Goal: Task Accomplishment & Management: Complete application form

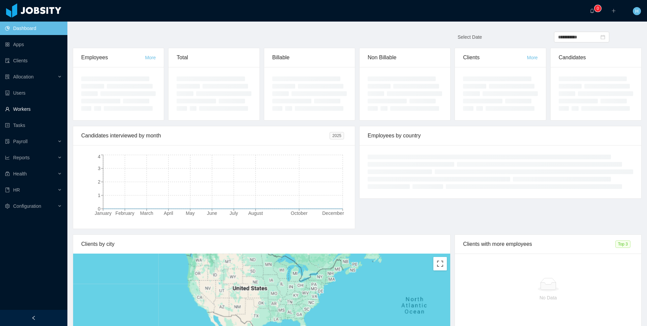
click at [33, 108] on link "Workers" at bounding box center [33, 108] width 57 height 13
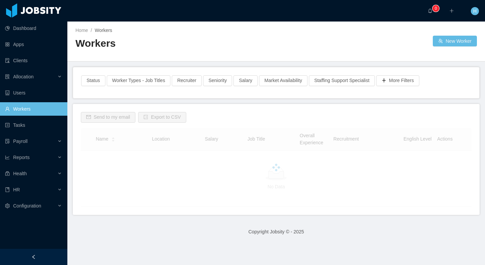
click at [256, 41] on h2 "Workers" at bounding box center [175, 44] width 201 height 14
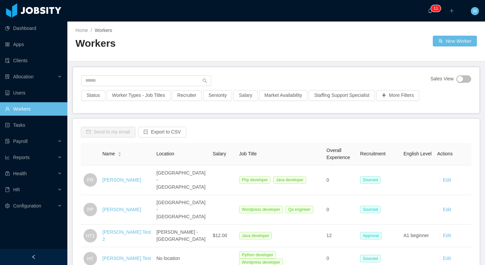
scroll to position [3, 0]
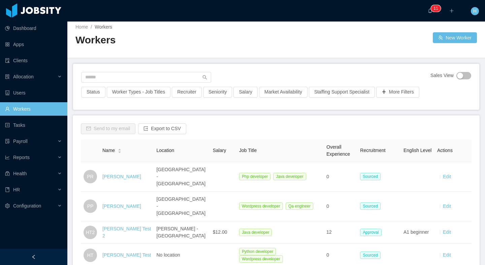
click at [440, 44] on div "Home / Workers / Workers New Worker" at bounding box center [276, 38] width 418 height 40
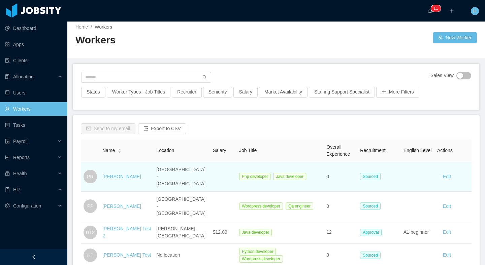
scroll to position [25, 0]
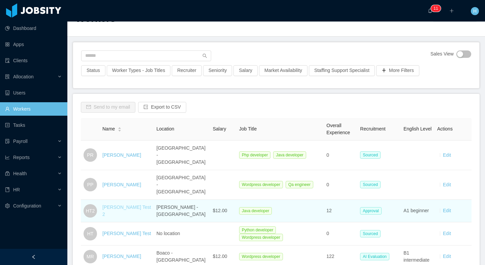
click at [119, 205] on link "Hamilton Test 2" at bounding box center [126, 211] width 49 height 12
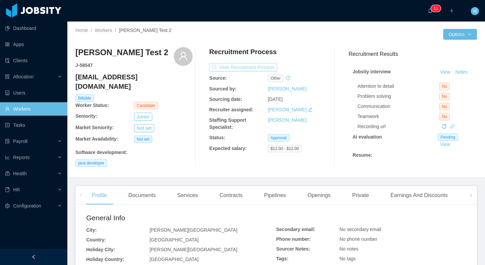
click at [234, 66] on button "View Recruitment Process" at bounding box center [243, 67] width 68 height 8
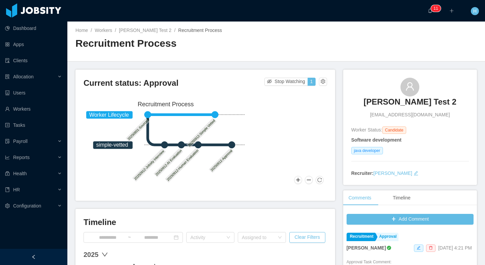
click at [326, 87] on div "Current status: Approval Stop Watching 1 Worker Lifecycle simple-vetted 2025080…" at bounding box center [205, 136] width 260 height 132
click at [321, 81] on button "button" at bounding box center [323, 82] width 8 height 8
click at [299, 92] on div "Reset process" at bounding box center [303, 92] width 38 height 11
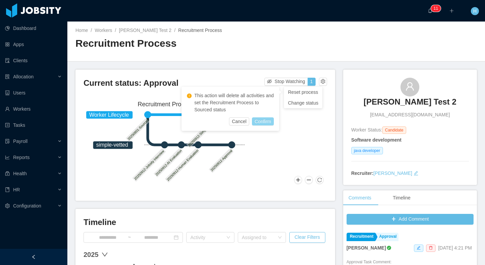
click at [258, 122] on button "Confirm" at bounding box center [263, 122] width 22 height 8
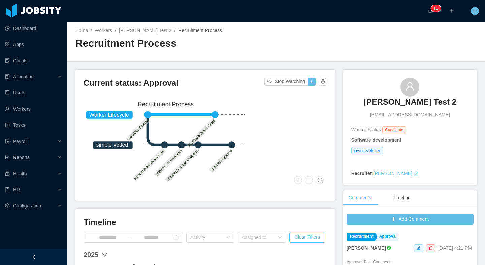
click at [319, 86] on div "Current status: Approval Stop Watching 1" at bounding box center [206, 85] width 244 height 15
click at [320, 82] on button "button" at bounding box center [323, 82] width 8 height 8
click at [307, 93] on div "Reset process" at bounding box center [303, 92] width 38 height 11
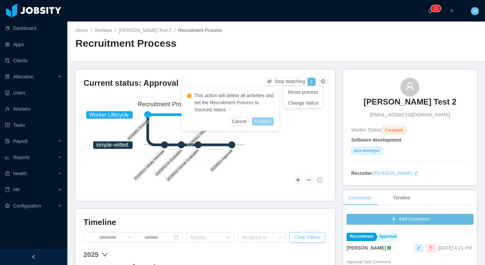
click at [269, 123] on button "Confirm" at bounding box center [263, 122] width 22 height 8
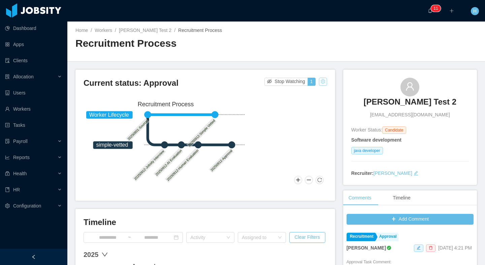
click at [319, 80] on button "button" at bounding box center [323, 82] width 8 height 8
click at [307, 94] on div "Reset process" at bounding box center [303, 92] width 38 height 11
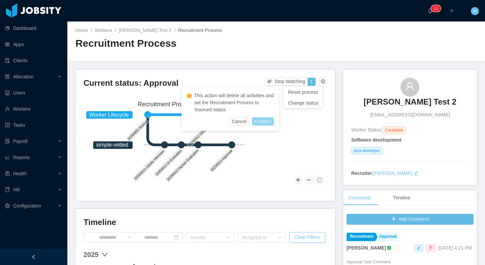
click at [271, 121] on button "Confirm" at bounding box center [263, 122] width 22 height 8
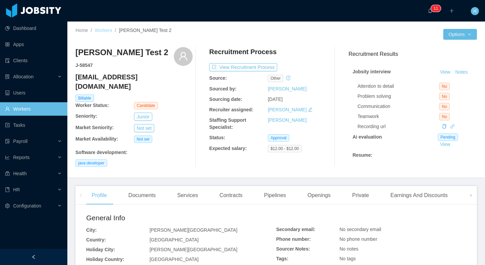
click at [109, 29] on link "Workers" at bounding box center [104, 30] width 18 height 5
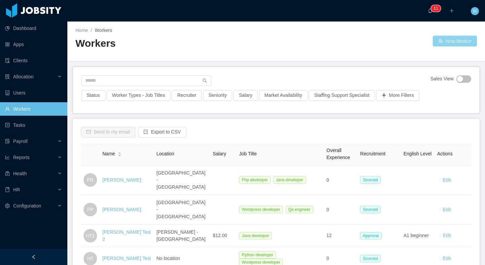
click at [439, 38] on button "New Worker" at bounding box center [455, 41] width 44 height 11
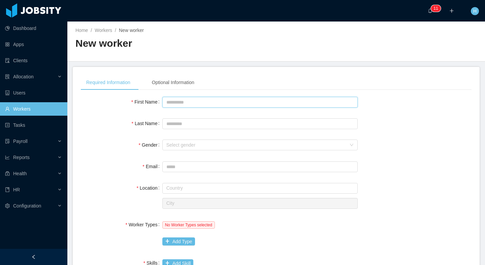
click at [188, 99] on input "First Name" at bounding box center [259, 102] width 195 height 11
type input "**********"
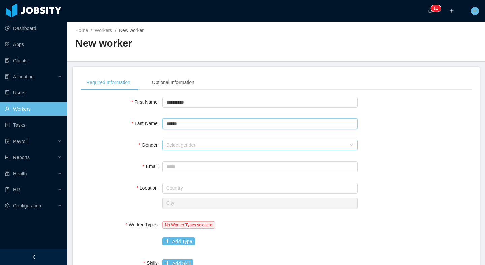
click at [237, 145] on div "Select gender" at bounding box center [256, 145] width 180 height 7
type input "******"
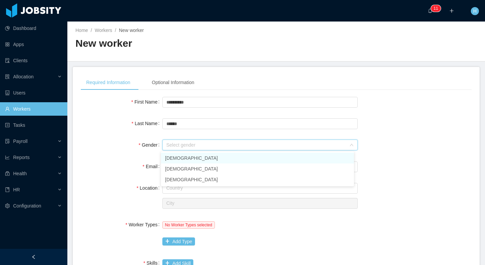
drag, startPoint x: 189, startPoint y: 159, endPoint x: 150, endPoint y: 172, distance: 41.6
click at [189, 158] on li "[DEMOGRAPHIC_DATA]" at bounding box center [257, 158] width 193 height 11
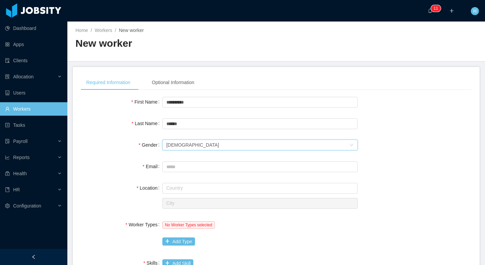
scroll to position [40, 0]
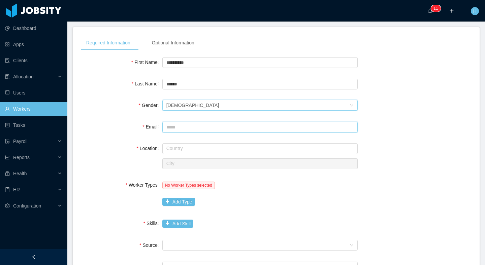
click at [180, 128] on input "Email" at bounding box center [259, 127] width 195 height 11
type input "*"
type input "**********"
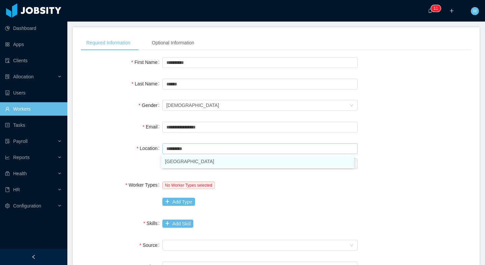
click at [190, 165] on li "[GEOGRAPHIC_DATA]" at bounding box center [257, 161] width 193 height 11
type input "*********"
click at [183, 162] on input "text" at bounding box center [259, 164] width 195 height 11
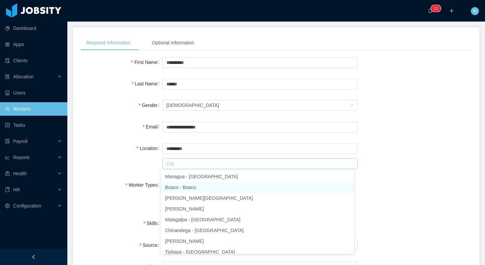
click at [204, 192] on li "Boaco - Boaco" at bounding box center [257, 187] width 193 height 11
type input "*****"
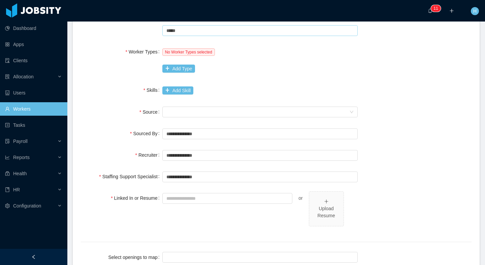
scroll to position [168, 0]
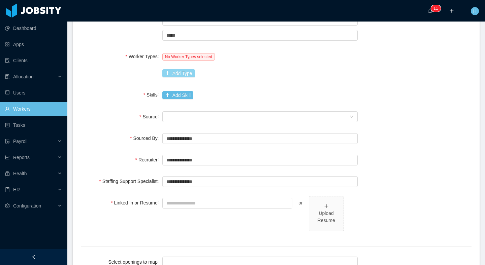
click at [179, 72] on button "Add Type" at bounding box center [178, 73] width 33 height 8
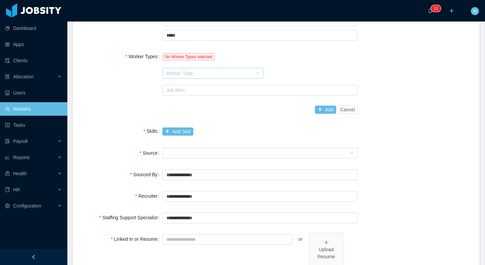
click at [179, 73] on div "Worker Type" at bounding box center [209, 73] width 86 height 7
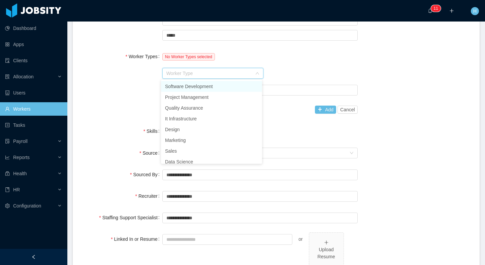
click at [190, 88] on li "Software Development" at bounding box center [211, 86] width 101 height 11
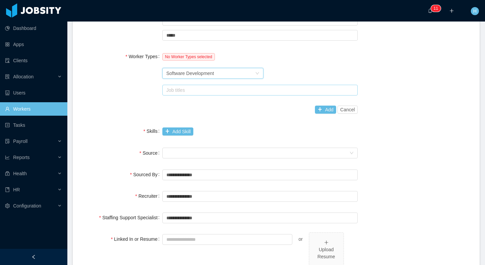
click at [189, 92] on div "Job titles" at bounding box center [258, 90] width 184 height 7
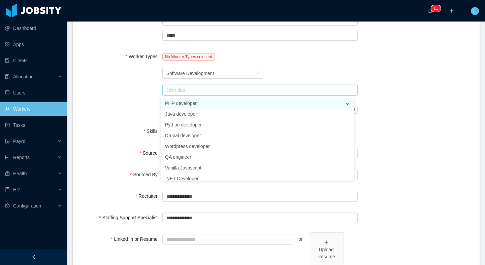
click at [188, 100] on li "PHP developer" at bounding box center [257, 103] width 193 height 11
click at [147, 110] on div "Worker Types No Worker Types selected Worker Type Software Development Job titl…" at bounding box center [276, 83] width 391 height 67
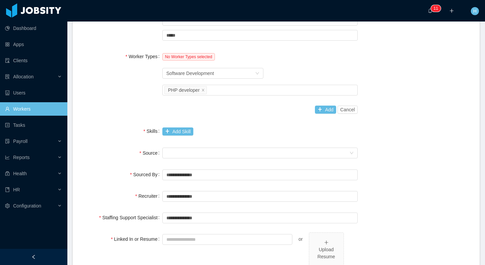
click at [308, 107] on div "Add Cancel" at bounding box center [259, 109] width 195 height 13
click at [315, 109] on button "Add" at bounding box center [325, 110] width 21 height 8
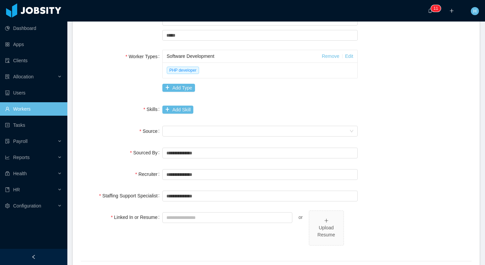
scroll to position [175, 0]
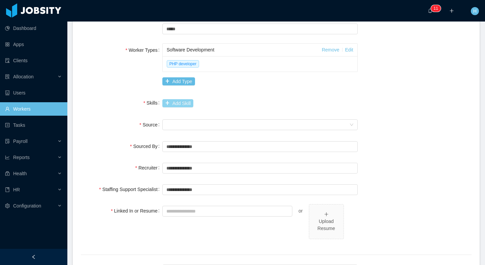
click at [180, 103] on button "Add Skill" at bounding box center [177, 103] width 31 height 8
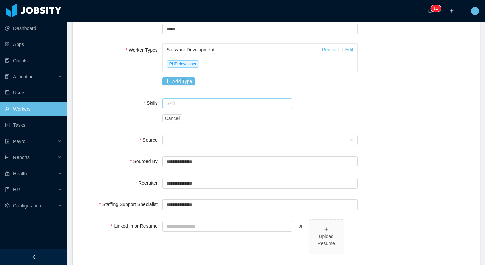
click at [185, 103] on input "text" at bounding box center [227, 103] width 130 height 11
click at [186, 119] on li "PHP" at bounding box center [225, 116] width 129 height 11
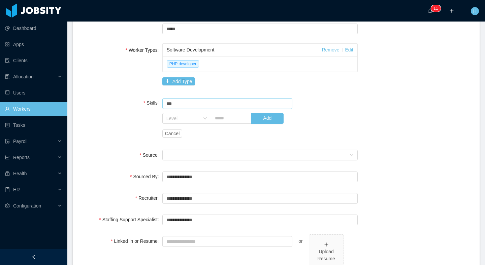
type input "***"
click at [155, 116] on div "Skills Skill *** PHP Level Add Cancel" at bounding box center [276, 118] width 391 height 44
click at [183, 118] on div "Level" at bounding box center [182, 118] width 33 height 7
click at [181, 143] on li "No Experience" at bounding box center [185, 142] width 48 height 11
click at [222, 123] on input "text" at bounding box center [231, 118] width 41 height 11
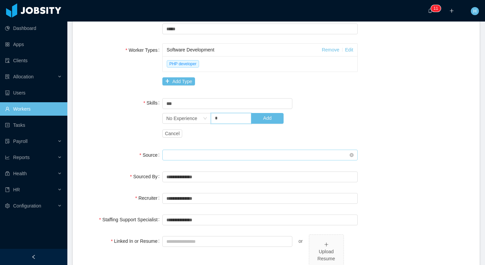
type input "**"
click at [265, 117] on button "Add" at bounding box center [267, 118] width 33 height 11
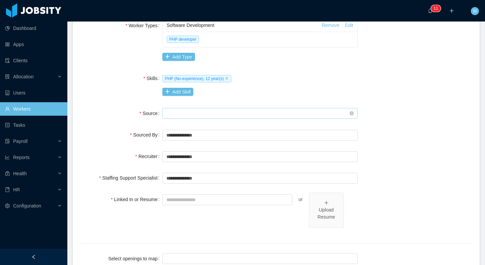
scroll to position [207, 0]
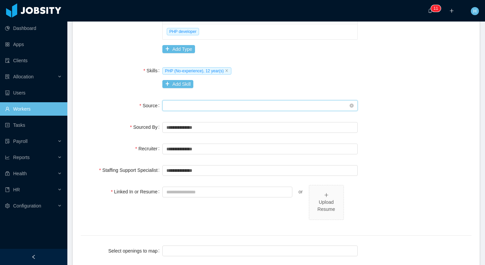
click at [175, 104] on div "Seniority" at bounding box center [257, 106] width 183 height 10
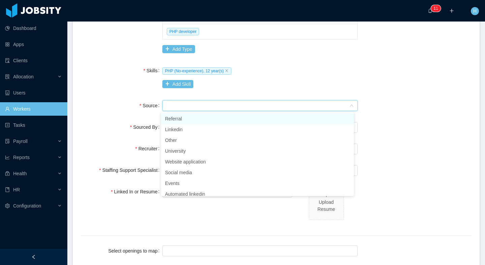
click at [189, 122] on li "Referral" at bounding box center [257, 119] width 193 height 11
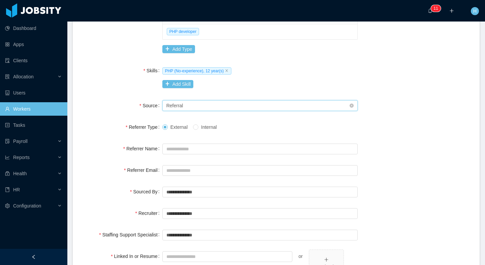
click at [188, 108] on div "Seniority Referral" at bounding box center [257, 106] width 183 height 10
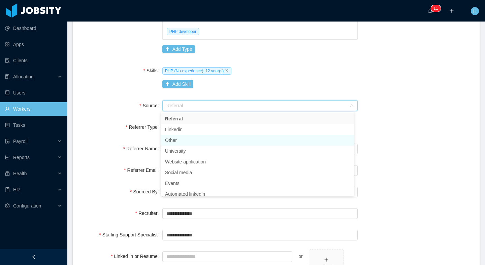
click at [182, 137] on li "Other" at bounding box center [257, 140] width 193 height 11
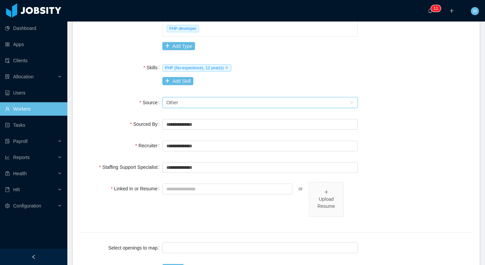
scroll to position [247, 0]
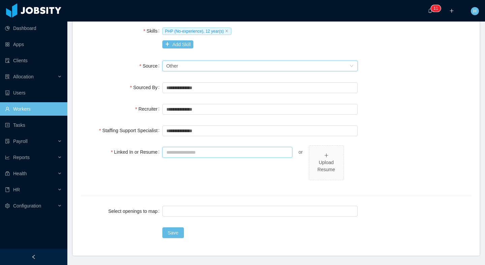
click at [231, 156] on input "Linked In or Resume" at bounding box center [227, 152] width 130 height 11
type input "**********"
click at [414, 191] on div "**********" at bounding box center [276, 37] width 391 height 378
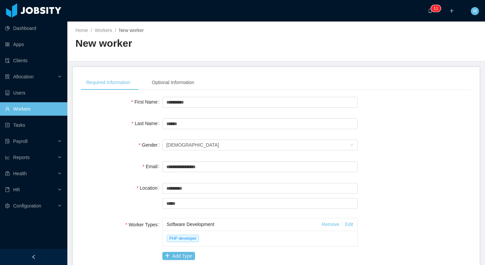
scroll to position [266, 0]
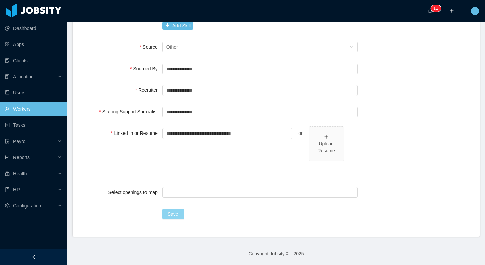
click at [181, 217] on button "Save" at bounding box center [173, 214] width 22 height 11
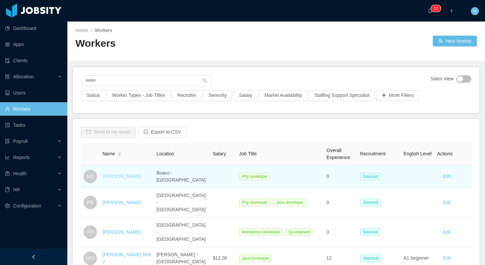
click at [127, 177] on link "[PERSON_NAME]" at bounding box center [121, 176] width 39 height 5
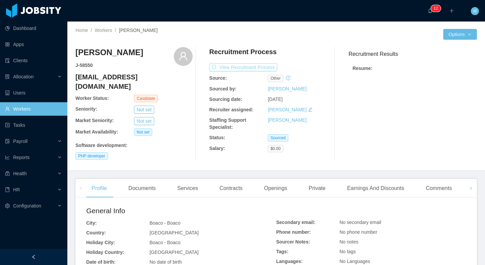
click at [245, 66] on button "View Recruitment Process" at bounding box center [243, 67] width 68 height 8
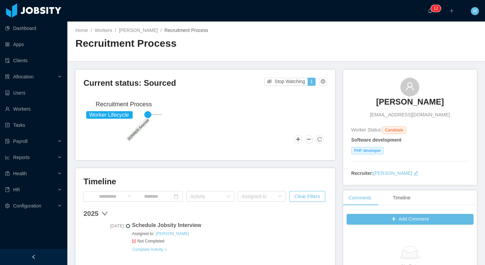
scroll to position [89, 0]
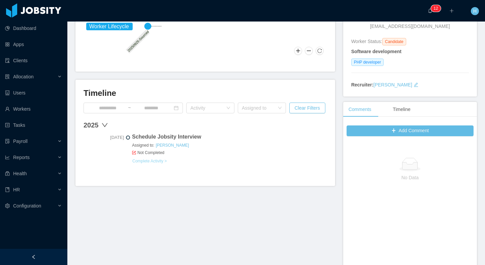
click at [167, 162] on link "Complete Activity >" at bounding box center [149, 161] width 35 height 5
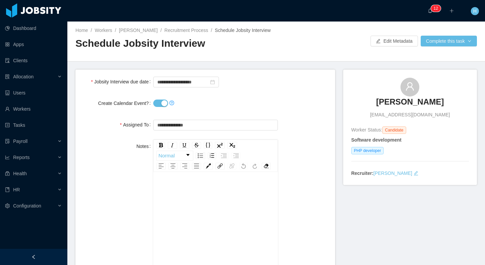
click at [153, 106] on div at bounding box center [215, 103] width 124 height 13
click at [156, 107] on button "Create Calendar Event?" at bounding box center [160, 103] width 15 height 7
click at [454, 45] on button "Complete this task" at bounding box center [449, 41] width 56 height 11
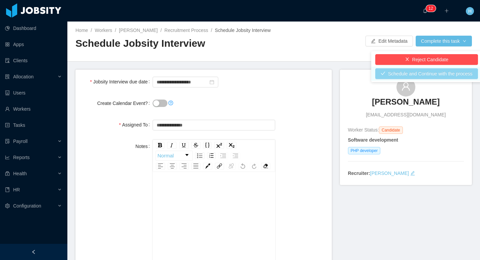
click at [417, 76] on button "Schedule and Continue with the process" at bounding box center [426, 73] width 103 height 11
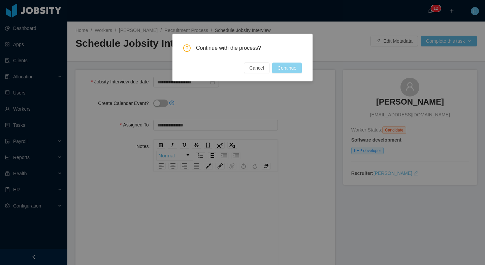
click at [297, 69] on button "Continue" at bounding box center [287, 68] width 30 height 11
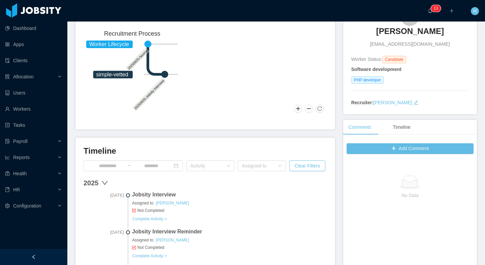
scroll to position [156, 0]
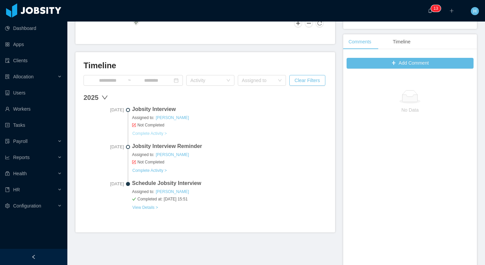
click at [154, 136] on link "Complete Activity >" at bounding box center [149, 133] width 35 height 5
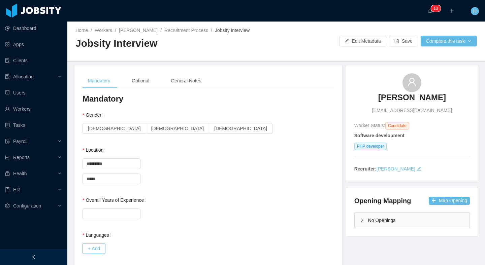
click at [212, 153] on div "Location Country ********* Nicaragua City ***** Boaco" at bounding box center [209, 165] width 252 height 42
click at [151, 128] on span "[DEMOGRAPHIC_DATA]" at bounding box center [177, 128] width 53 height 5
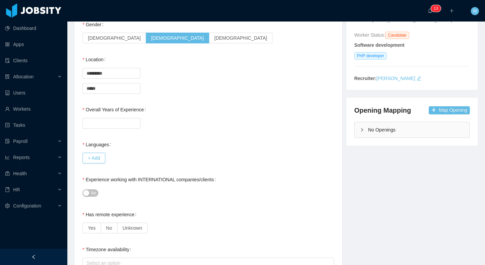
scroll to position [123, 0]
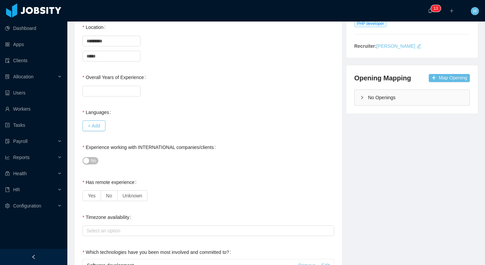
click at [111, 96] on div at bounding box center [209, 90] width 252 height 13
click at [113, 92] on input "Overall Years of Experience" at bounding box center [111, 91] width 57 height 10
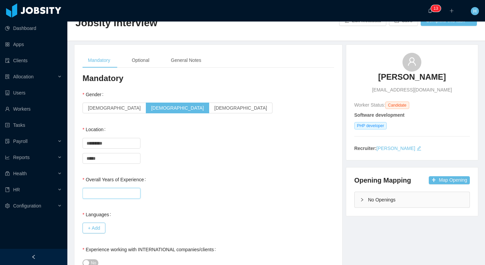
scroll to position [16, 0]
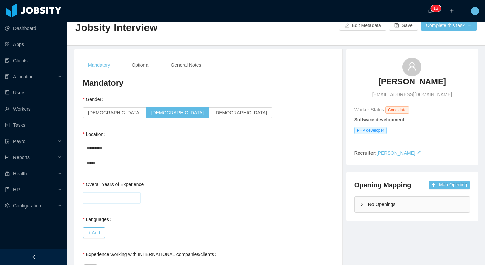
click at [214, 109] on div "Female Male Non-binary" at bounding box center [209, 112] width 252 height 13
click at [205, 94] on div "Gender Female Male Non-binary" at bounding box center [209, 106] width 252 height 27
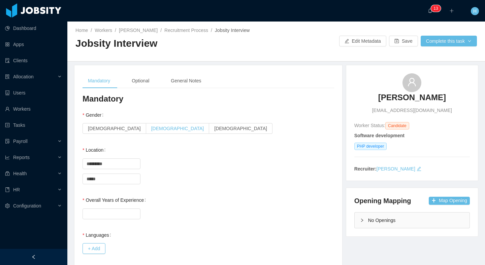
click at [146, 132] on label "[DEMOGRAPHIC_DATA]" at bounding box center [177, 128] width 63 height 11
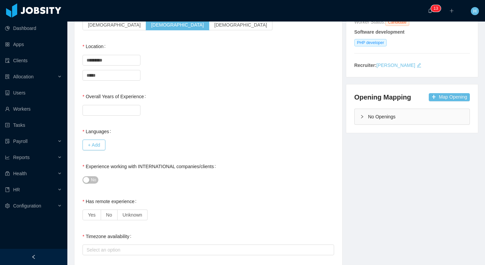
scroll to position [112, 0]
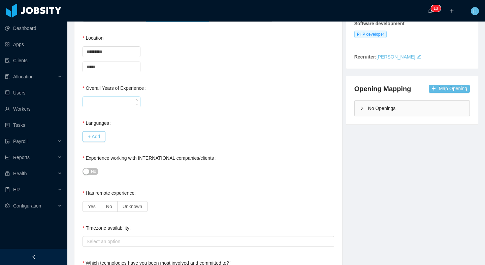
click at [100, 105] on input "Overall Years of Experience" at bounding box center [111, 102] width 57 height 10
type input "**"
click at [103, 136] on button "+ Add" at bounding box center [94, 136] width 23 height 11
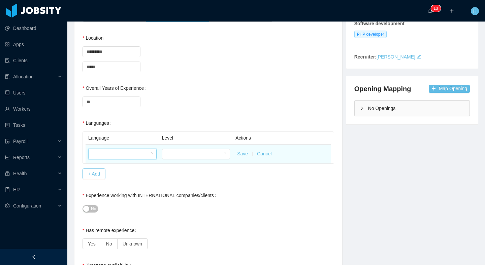
click at [123, 152] on div at bounding box center [120, 154] width 56 height 10
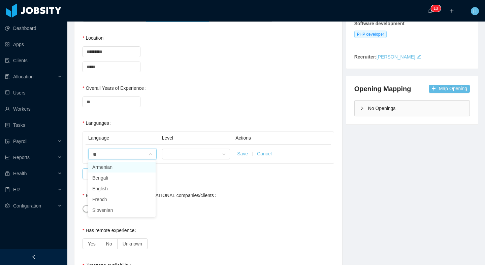
type input "***"
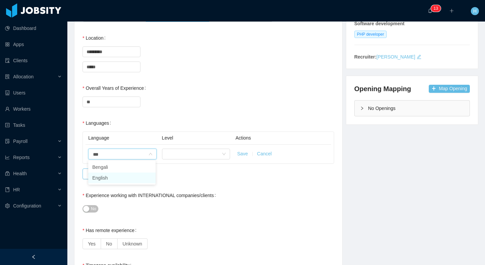
click at [137, 179] on li "English" at bounding box center [121, 178] width 67 height 11
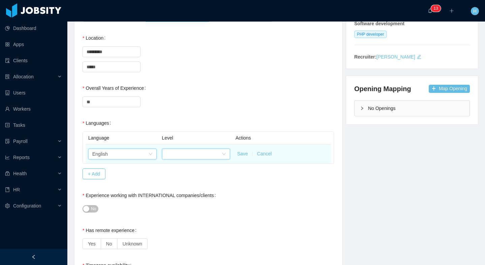
click at [185, 150] on div at bounding box center [194, 154] width 56 height 10
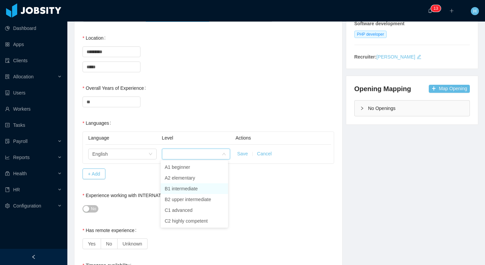
click at [186, 189] on li "B1 intermediate" at bounding box center [194, 189] width 67 height 11
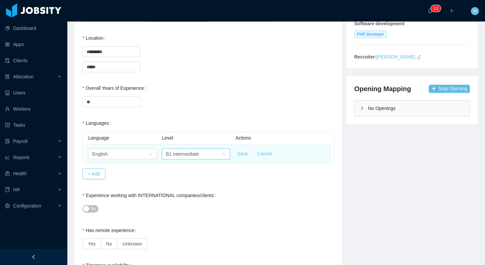
click at [240, 154] on button "Save" at bounding box center [242, 154] width 11 height 7
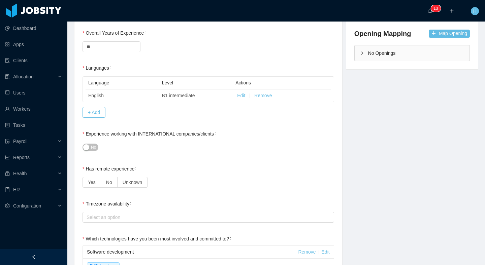
scroll to position [183, 0]
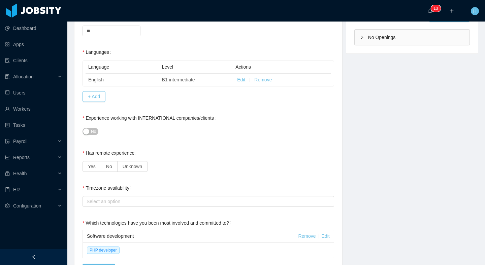
click at [88, 130] on button "No" at bounding box center [91, 131] width 16 height 7
click at [104, 169] on label "No" at bounding box center [109, 166] width 17 height 11
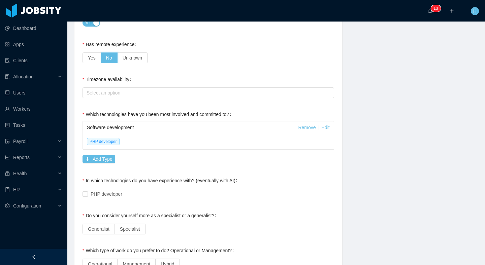
scroll to position [304, 0]
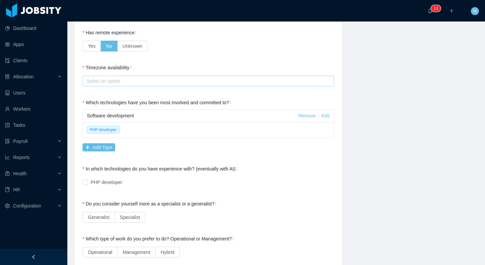
click at [121, 80] on div "Select an option" at bounding box center [207, 81] width 241 height 7
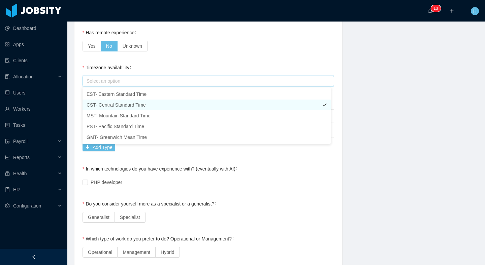
click at [122, 106] on li "CST- Central Standard Time" at bounding box center [207, 105] width 248 height 11
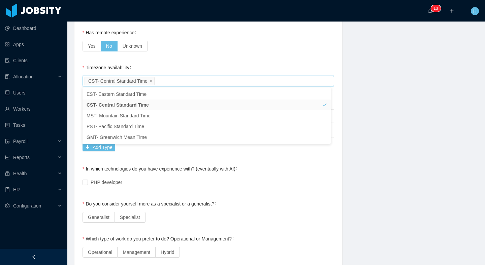
click at [374, 126] on div "**********" at bounding box center [276, 169] width 421 height 816
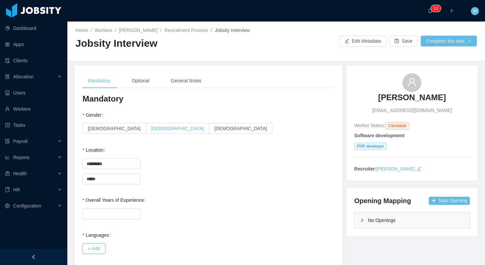
click at [146, 130] on label "[DEMOGRAPHIC_DATA]" at bounding box center [177, 128] width 63 height 11
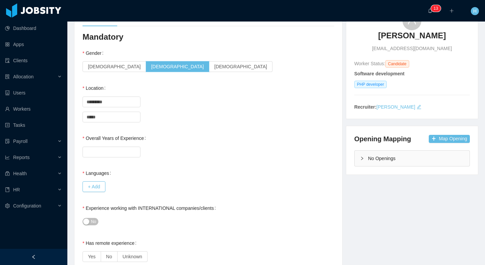
scroll to position [76, 0]
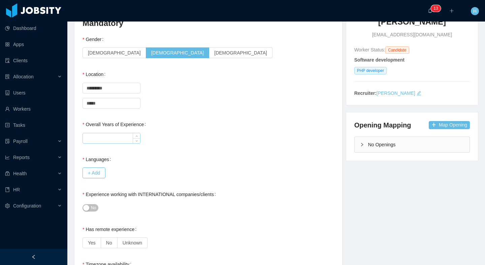
click at [105, 138] on input "Overall Years of Experience" at bounding box center [111, 138] width 57 height 10
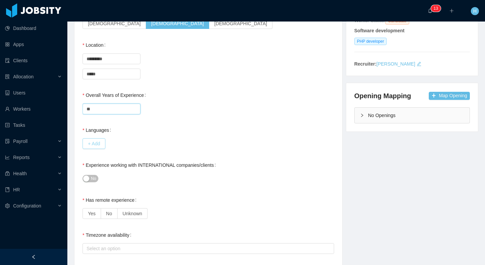
type input "**"
click at [99, 148] on button "+ Add" at bounding box center [94, 143] width 23 height 11
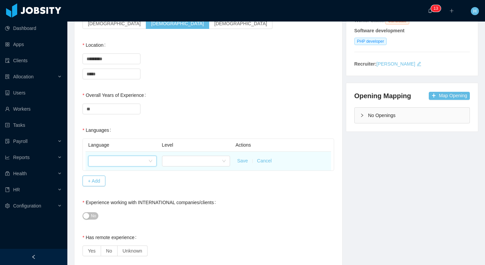
click at [138, 157] on div at bounding box center [120, 161] width 56 height 10
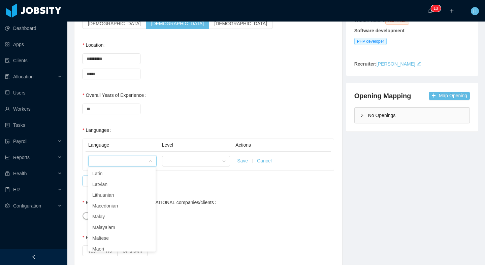
scroll to position [0, 0]
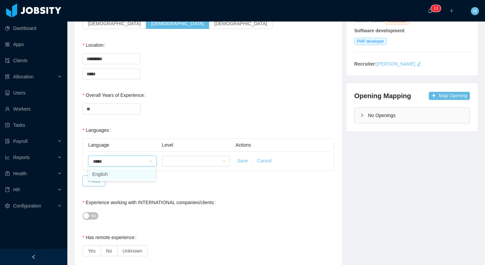
type input "******"
click at [116, 179] on li "English" at bounding box center [121, 174] width 67 height 11
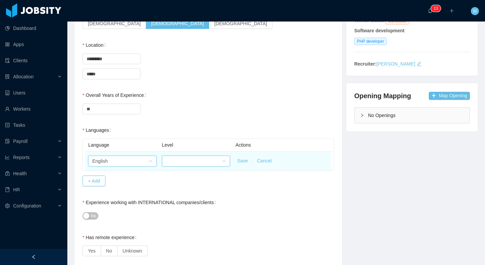
click at [194, 158] on div at bounding box center [194, 161] width 56 height 10
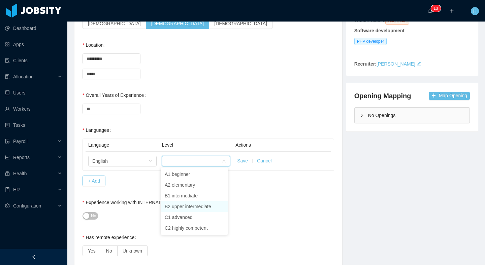
click at [187, 202] on li "B2 upper intermediate" at bounding box center [194, 206] width 67 height 11
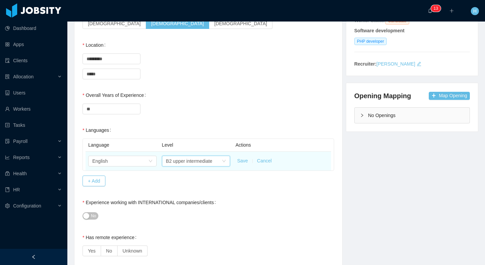
click at [241, 161] on button "Save" at bounding box center [242, 161] width 11 height 7
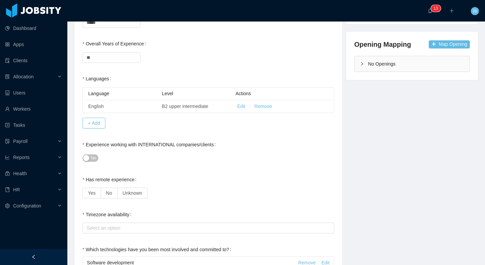
scroll to position [161, 0]
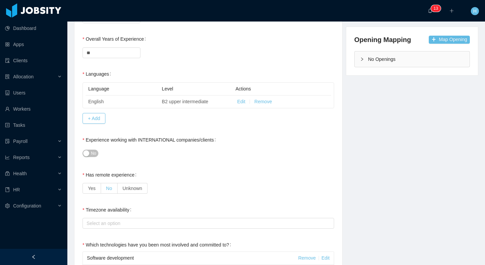
click at [108, 189] on span "No" at bounding box center [109, 188] width 6 height 5
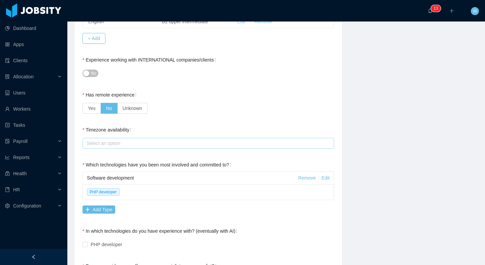
click at [129, 143] on div "Select an option" at bounding box center [207, 143] width 241 height 7
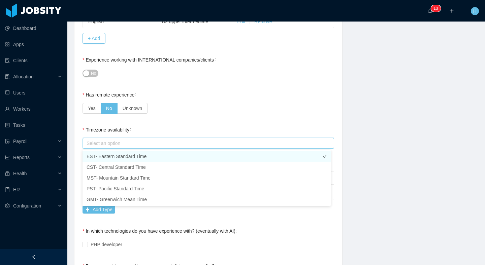
click at [121, 159] on li "EST- Eastern Standard Time" at bounding box center [207, 156] width 248 height 11
click at [184, 223] on div "**********" at bounding box center [209, 241] width 252 height 779
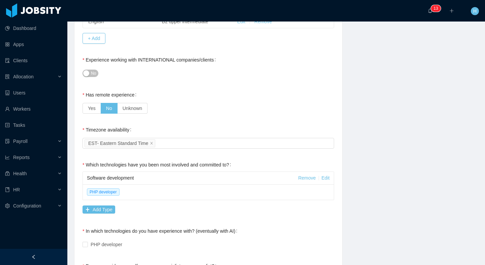
scroll to position [316, 0]
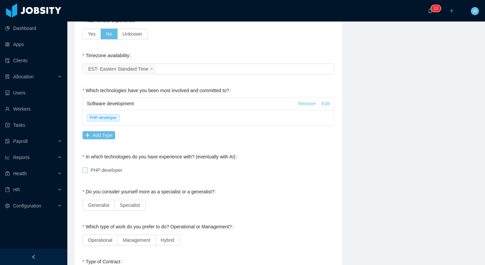
click at [113, 171] on span "PHP developer" at bounding box center [106, 170] width 37 height 5
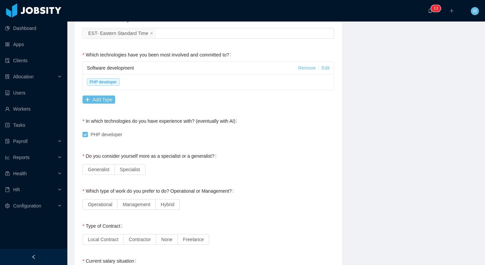
click at [108, 173] on label "Generalist" at bounding box center [99, 169] width 32 height 11
click at [133, 201] on label "Management" at bounding box center [137, 204] width 38 height 11
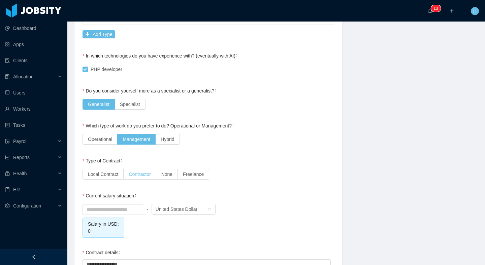
click at [148, 176] on span "Contractor" at bounding box center [140, 174] width 22 height 5
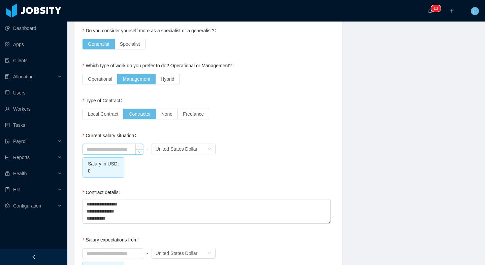
click at [119, 151] on input at bounding box center [113, 150] width 60 height 10
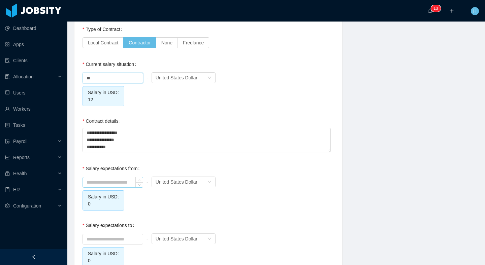
click at [101, 179] on input at bounding box center [113, 183] width 60 height 10
type input "*****"
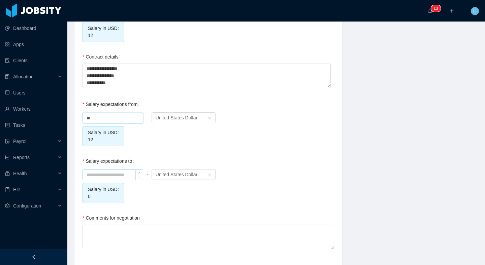
click at [105, 173] on input at bounding box center [113, 175] width 60 height 10
type input "*****"
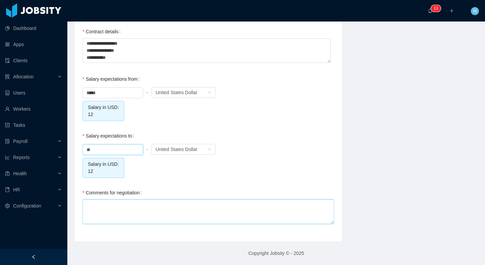
click at [112, 217] on textarea "Comments for negotiation" at bounding box center [209, 212] width 252 height 25
type input "*****"
type textarea "*"
type textarea "***"
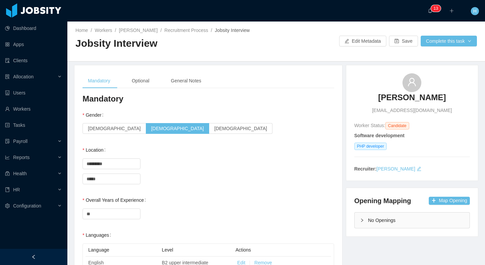
scroll to position [13, 0]
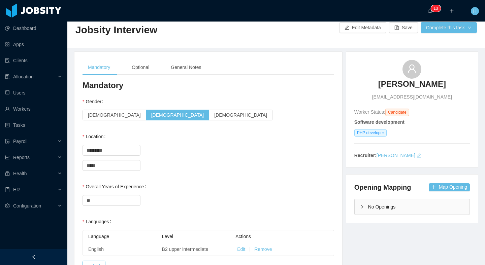
type textarea "***"
click at [182, 68] on div "General Notes" at bounding box center [185, 67] width 41 height 15
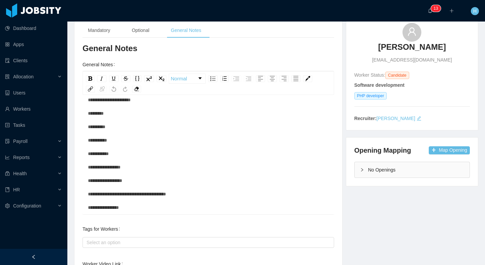
scroll to position [122, 0]
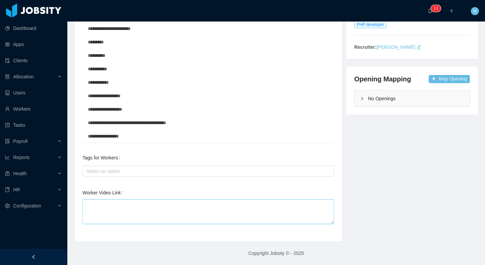
drag, startPoint x: 127, startPoint y: 206, endPoint x: 205, endPoint y: 192, distance: 79.5
click at [127, 206] on textarea "Worker Video Link" at bounding box center [209, 212] width 252 height 25
paste textarea "**********"
type textarea "**********"
click at [360, 192] on div "**********" at bounding box center [276, 92] width 421 height 299
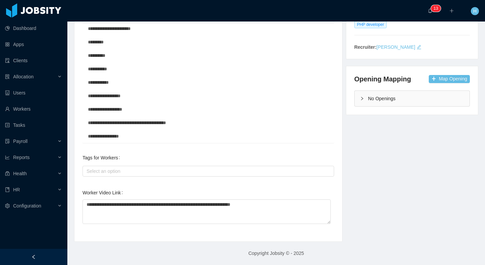
scroll to position [0, 0]
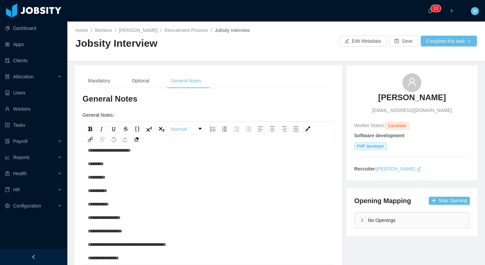
click at [393, 35] on div "Home / Workers / [PERSON_NAME] / Recruitment Process / Jobsity Interview / Jobs…" at bounding box center [276, 42] width 418 height 40
click at [392, 37] on button "Save" at bounding box center [403, 41] width 29 height 11
click at [102, 84] on div "Mandatory" at bounding box center [99, 80] width 33 height 15
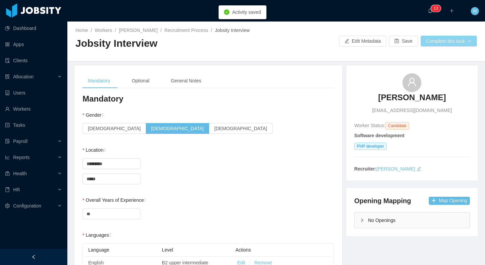
click at [461, 40] on button "Complete this task" at bounding box center [449, 41] width 56 height 11
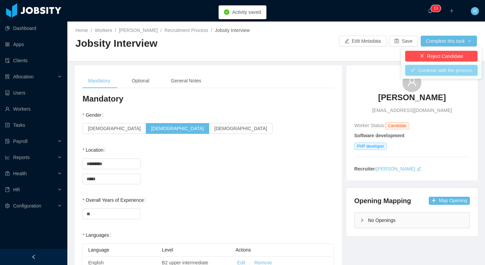
click at [421, 71] on button "Continue with the process" at bounding box center [441, 70] width 72 height 11
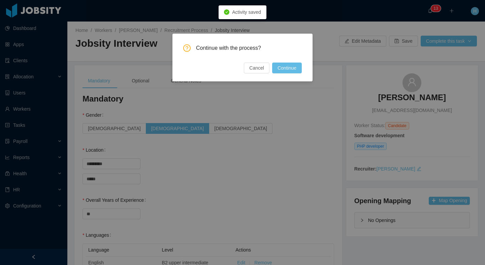
drag, startPoint x: 299, startPoint y: 65, endPoint x: 221, endPoint y: 69, distance: 77.9
click at [298, 66] on button "Continue" at bounding box center [287, 68] width 30 height 11
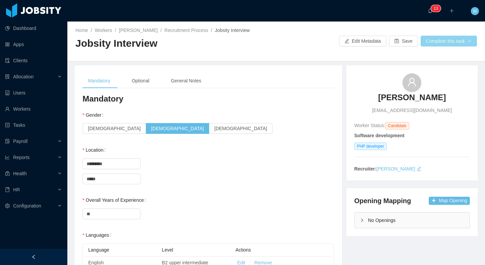
click at [452, 45] on button "Complete this task" at bounding box center [449, 41] width 56 height 11
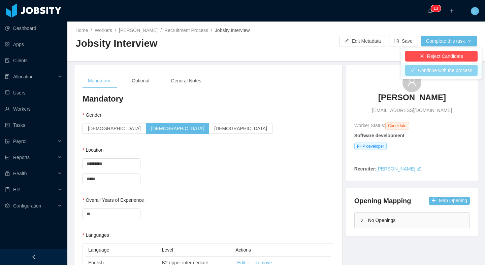
click at [439, 72] on button "Continue with the process" at bounding box center [441, 70] width 72 height 11
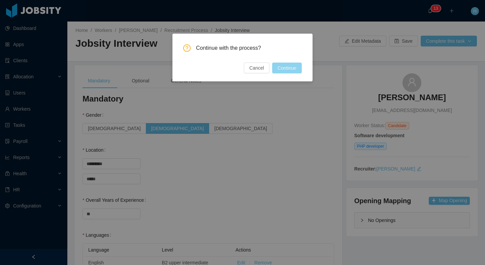
click at [286, 66] on button "Continue" at bounding box center [287, 68] width 30 height 11
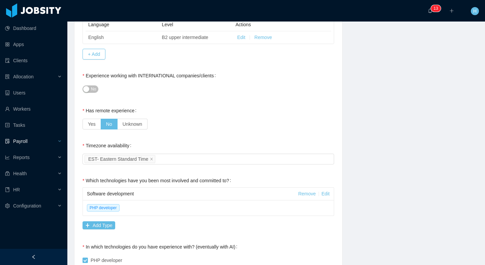
scroll to position [214, 0]
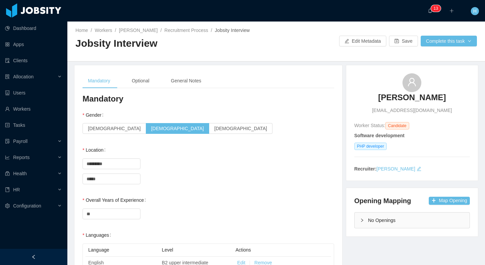
click at [459, 46] on div "Home / Workers / [PERSON_NAME] / Recruitment Process / Jobsity Interview / Jobs…" at bounding box center [276, 42] width 418 height 40
click at [453, 41] on button "Complete this task" at bounding box center [449, 41] width 56 height 11
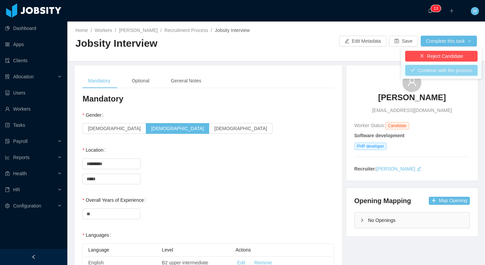
click at [431, 69] on button "Continue with the process" at bounding box center [441, 70] width 72 height 11
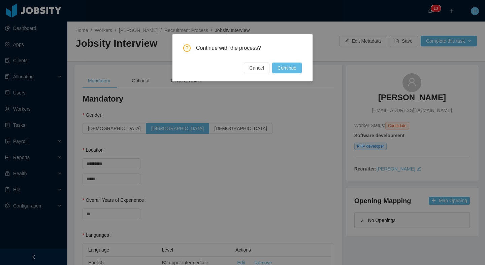
click at [289, 65] on button "Continue" at bounding box center [287, 68] width 30 height 11
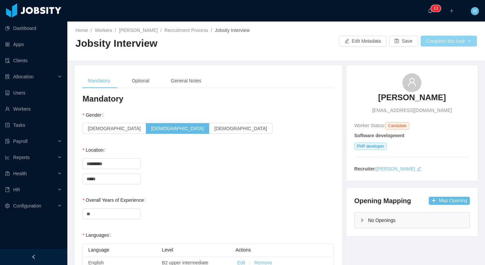
click at [421, 45] on button "Complete this task" at bounding box center [449, 41] width 56 height 11
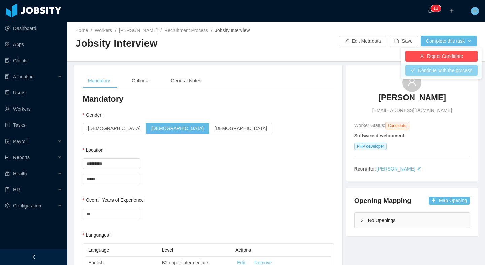
click at [426, 75] on button "Continue with the process" at bounding box center [441, 70] width 72 height 11
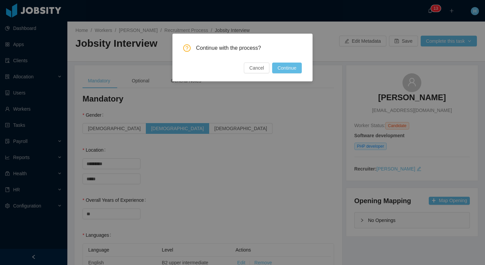
click at [286, 70] on button "Continue" at bounding box center [287, 68] width 30 height 11
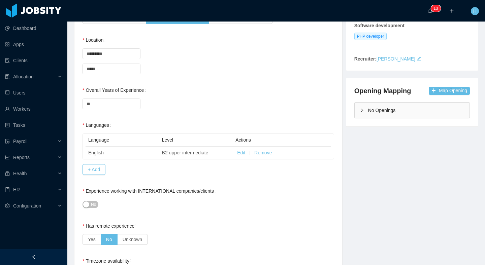
scroll to position [174, 0]
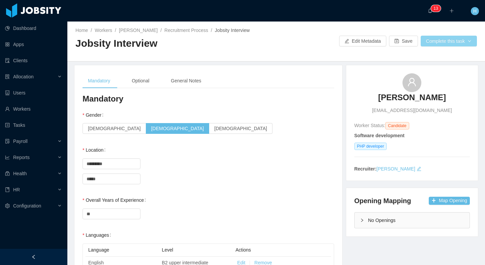
click at [459, 43] on button "Complete this task" at bounding box center [449, 41] width 56 height 11
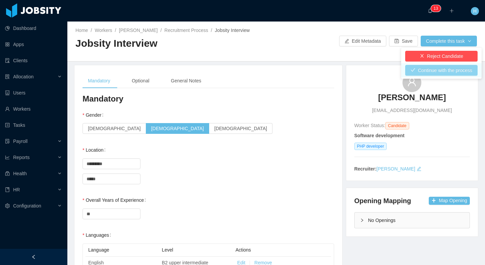
click at [426, 71] on button "Continue with the process" at bounding box center [441, 70] width 72 height 11
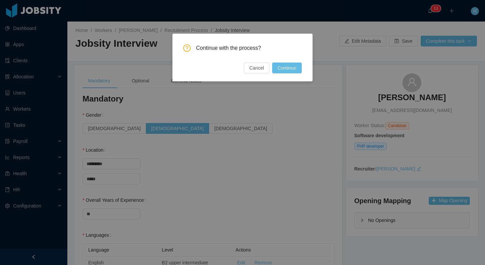
click at [280, 65] on button "Continue" at bounding box center [287, 68] width 30 height 11
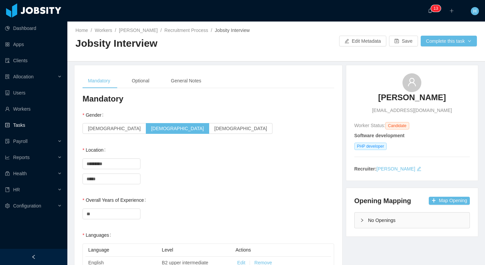
scroll to position [2, 0]
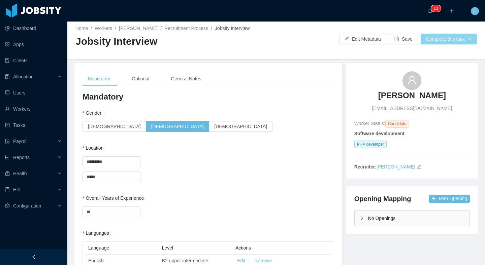
click at [442, 42] on button "Complete this task" at bounding box center [449, 39] width 56 height 11
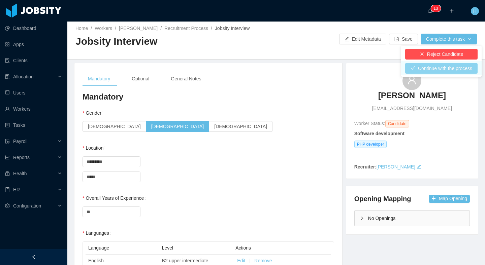
click at [446, 70] on button "Continue with the process" at bounding box center [441, 68] width 72 height 11
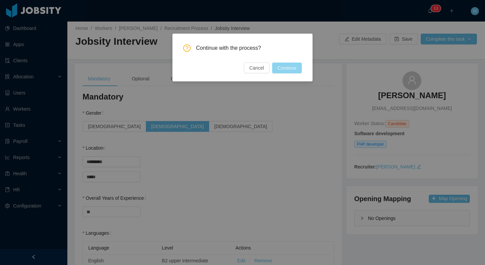
click at [300, 63] on button "Continue" at bounding box center [287, 68] width 30 height 11
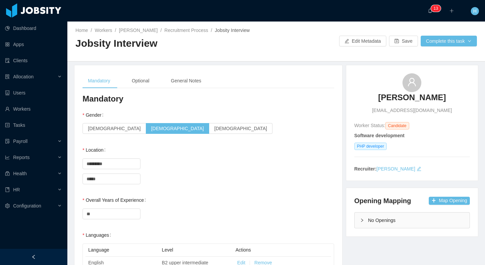
click at [435, 47] on div "Home / Workers / [PERSON_NAME] / Recruitment Process / Jobsity Interview / Jobs…" at bounding box center [276, 42] width 418 height 40
click at [436, 45] on button "Complete this task" at bounding box center [449, 41] width 56 height 11
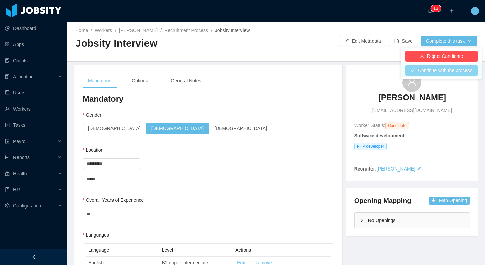
click at [428, 67] on button "Continue with the process" at bounding box center [441, 70] width 72 height 11
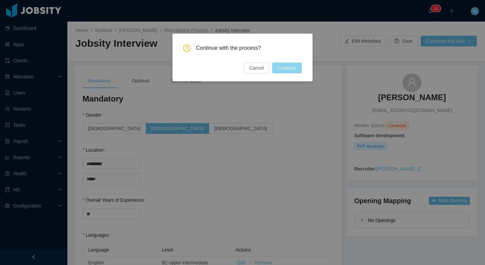
click at [293, 71] on button "Continue" at bounding box center [287, 68] width 30 height 11
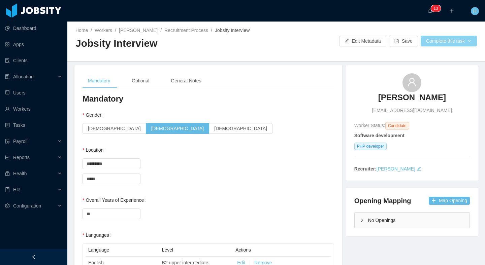
click at [441, 44] on button "Complete this task" at bounding box center [449, 41] width 56 height 11
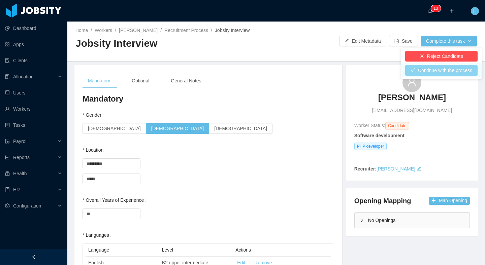
click at [428, 67] on button "Continue with the process" at bounding box center [441, 70] width 72 height 11
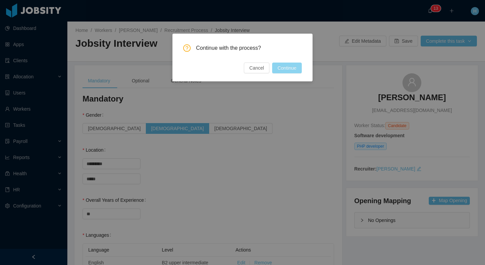
click at [282, 70] on button "Continue" at bounding box center [287, 68] width 30 height 11
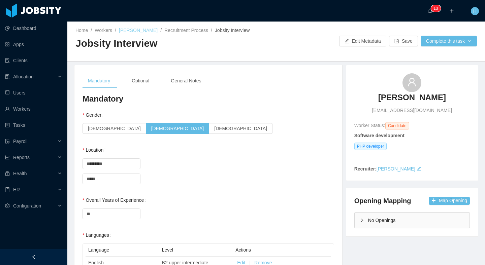
click at [154, 30] on link "[PERSON_NAME]" at bounding box center [138, 30] width 39 height 5
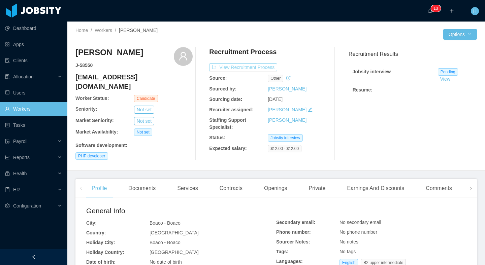
click at [255, 69] on button "View Recruitment Process" at bounding box center [243, 67] width 68 height 8
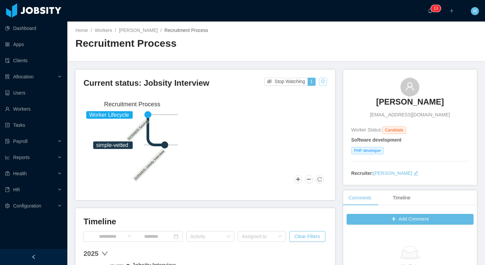
click at [320, 84] on button "button" at bounding box center [323, 82] width 8 height 8
click at [305, 91] on div "Reset process" at bounding box center [303, 92] width 38 height 11
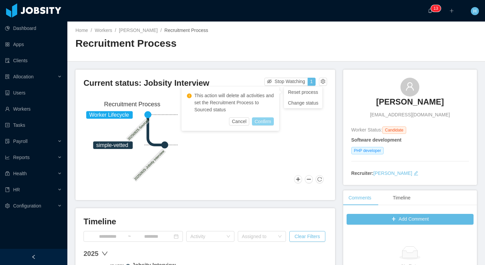
click at [260, 124] on button "Confirm" at bounding box center [263, 122] width 22 height 8
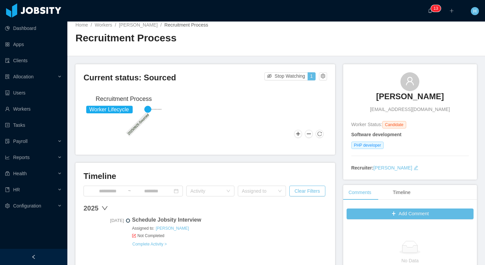
scroll to position [12, 0]
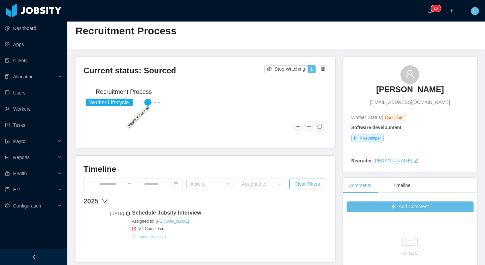
click at [151, 238] on link "Complete Activity >" at bounding box center [149, 237] width 35 height 5
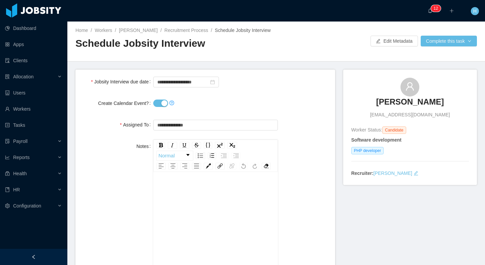
click at [161, 107] on button "Create Calendar Event?" at bounding box center [160, 103] width 15 height 7
click at [441, 50] on div "Home / Workers / [PERSON_NAME] / Recruitment Process / Schedule Jobsity Intervi…" at bounding box center [276, 42] width 418 height 40
click at [443, 46] on button "Complete this task" at bounding box center [449, 41] width 56 height 11
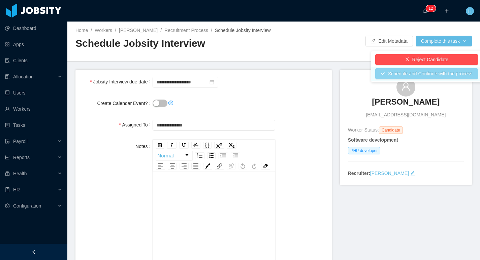
click at [417, 74] on button "Schedule and Continue with the process" at bounding box center [426, 73] width 103 height 11
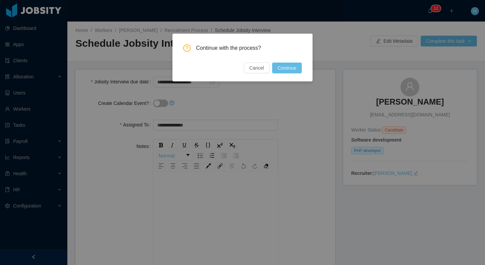
click at [271, 72] on div "Cancel Continue" at bounding box center [273, 68] width 58 height 11
click at [273, 70] on button "Continue" at bounding box center [287, 68] width 30 height 11
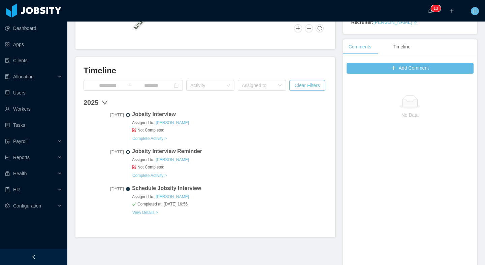
scroll to position [163, 0]
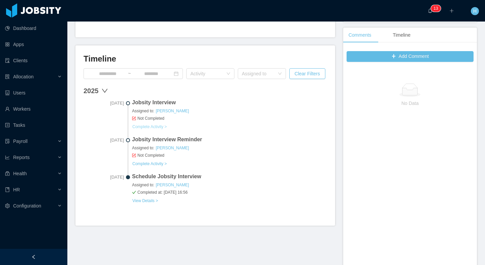
click at [160, 127] on link "Complete Activity >" at bounding box center [149, 126] width 35 height 5
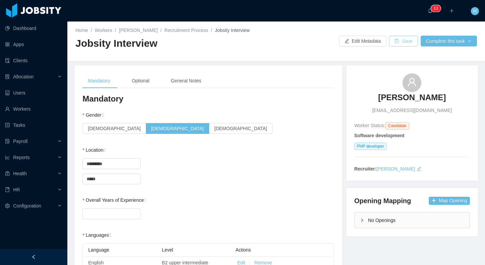
click at [398, 42] on button "Save" at bounding box center [403, 41] width 29 height 11
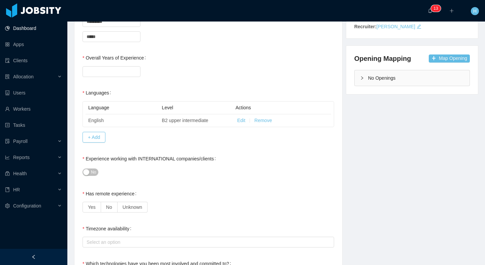
scroll to position [151, 0]
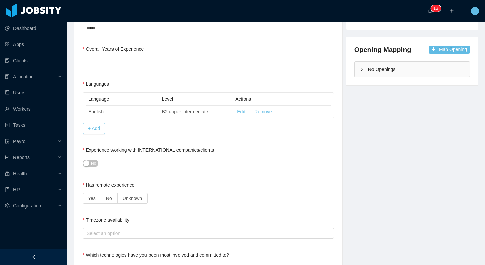
click at [88, 163] on button "No" at bounding box center [91, 163] width 16 height 7
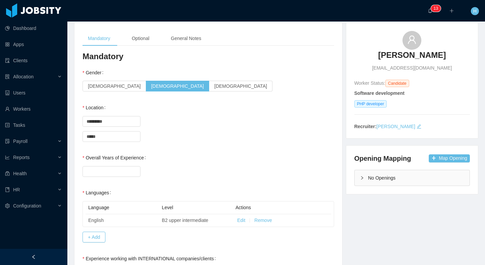
scroll to position [0, 0]
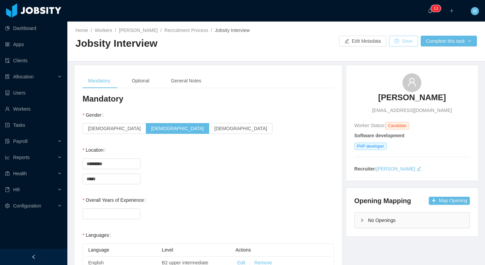
click at [393, 42] on button "Save" at bounding box center [403, 41] width 29 height 11
click at [444, 44] on button "Complete this task" at bounding box center [449, 41] width 56 height 11
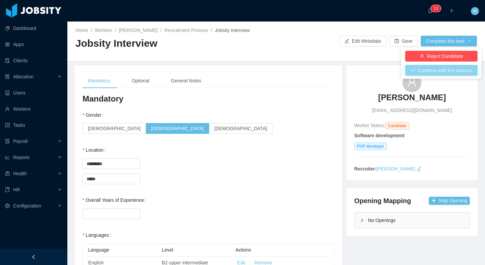
click at [432, 72] on button "Continue with the process" at bounding box center [441, 70] width 72 height 11
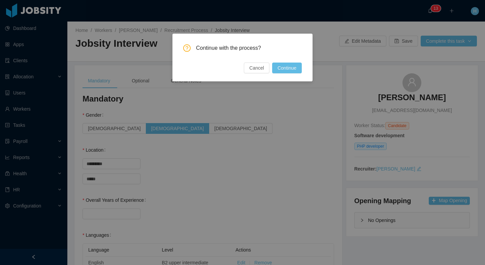
drag, startPoint x: 319, startPoint y: 68, endPoint x: 308, endPoint y: 69, distance: 11.1
click at [319, 68] on div "Continue with the process? Cancel Continue" at bounding box center [242, 132] width 485 height 265
drag, startPoint x: 301, startPoint y: 69, endPoint x: 298, endPoint y: 68, distance: 3.6
click at [301, 69] on button "Continue" at bounding box center [287, 68] width 30 height 11
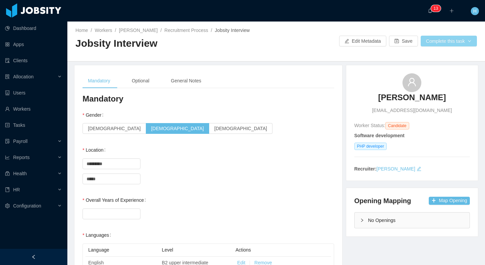
click at [445, 44] on button "Complete this task" at bounding box center [449, 41] width 56 height 11
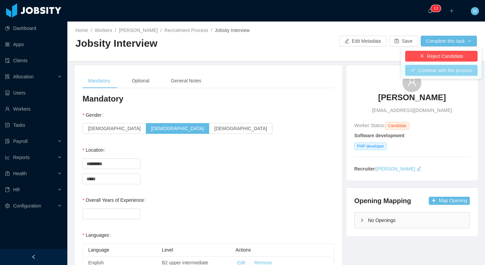
click at [434, 68] on button "Continue with the process" at bounding box center [441, 70] width 72 height 11
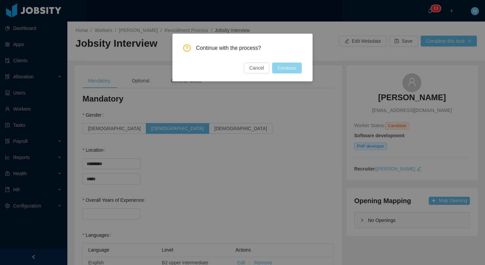
click at [272, 66] on button "Continue" at bounding box center [287, 68] width 30 height 11
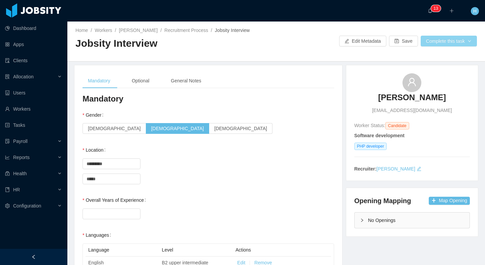
click at [440, 40] on button "Complete this task" at bounding box center [449, 41] width 56 height 11
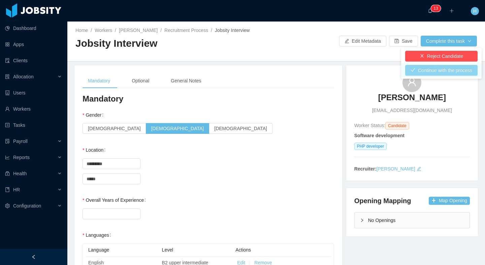
click at [419, 72] on button "Continue with the process" at bounding box center [441, 70] width 72 height 11
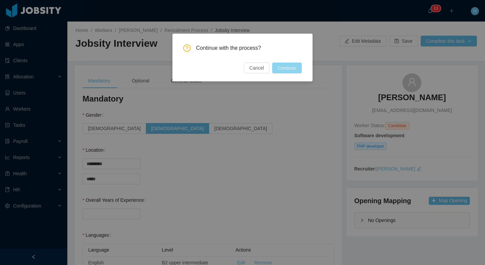
click at [286, 68] on button "Continue" at bounding box center [287, 68] width 30 height 11
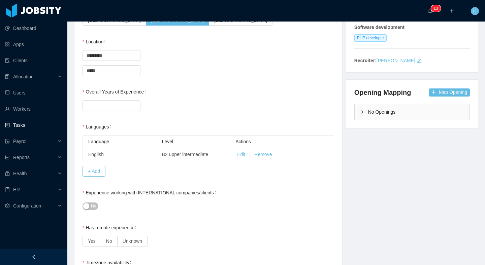
scroll to position [171, 0]
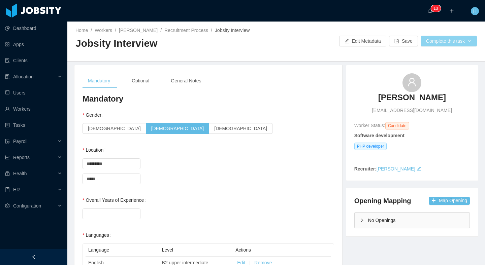
click at [449, 37] on button "Complete this task" at bounding box center [449, 41] width 56 height 11
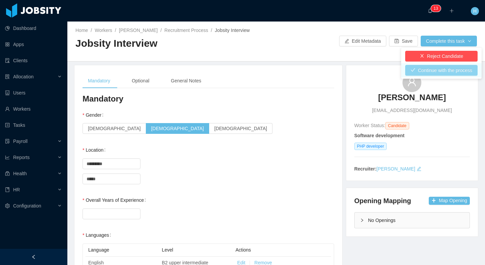
click at [424, 69] on button "Continue with the process" at bounding box center [441, 70] width 72 height 11
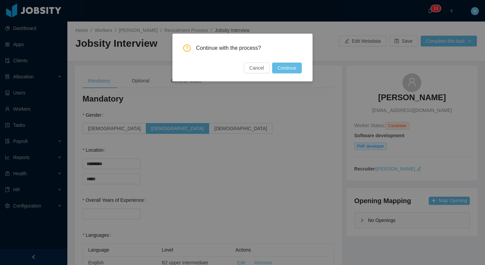
drag, startPoint x: 292, startPoint y: 72, endPoint x: 287, endPoint y: 72, distance: 5.1
click at [292, 71] on button "Continue" at bounding box center [287, 68] width 30 height 11
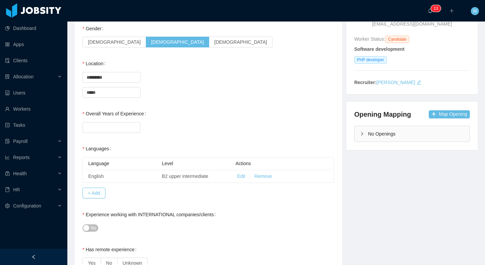
scroll to position [81, 0]
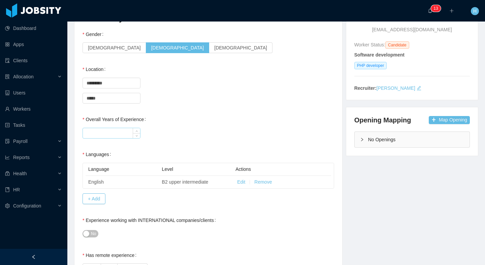
click at [103, 132] on input "Overall Years of Experience" at bounding box center [111, 133] width 57 height 10
type input "**"
click at [87, 235] on button "No" at bounding box center [91, 233] width 16 height 7
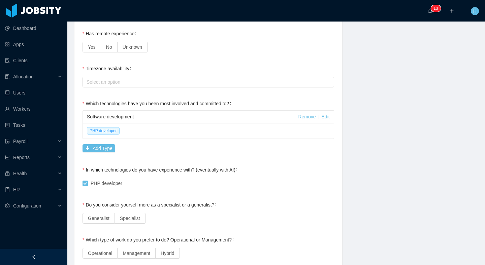
scroll to position [0, 0]
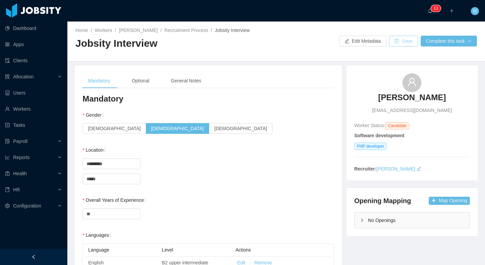
click at [391, 44] on button "Save" at bounding box center [403, 41] width 29 height 11
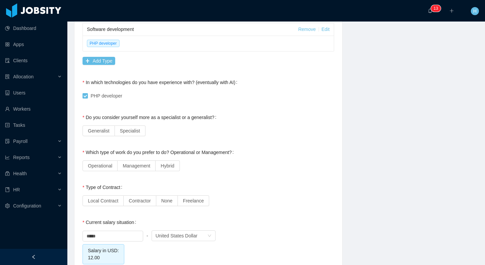
scroll to position [390, 0]
click at [133, 134] on label "Specialist" at bounding box center [130, 131] width 31 height 11
click at [146, 164] on span "Management" at bounding box center [137, 166] width 28 height 5
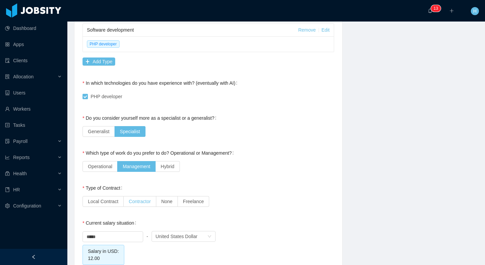
click at [137, 206] on label "Contractor" at bounding box center [140, 201] width 32 height 11
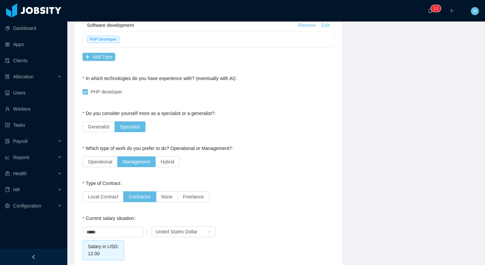
scroll to position [376, 0]
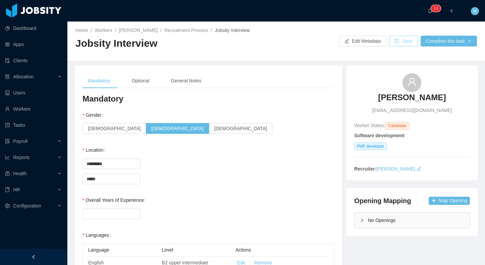
drag, startPoint x: 392, startPoint y: 42, endPoint x: 293, endPoint y: 76, distance: 104.0
click at [392, 42] on button "Save" at bounding box center [403, 41] width 29 height 11
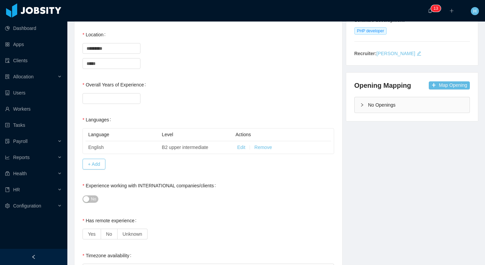
scroll to position [194, 0]
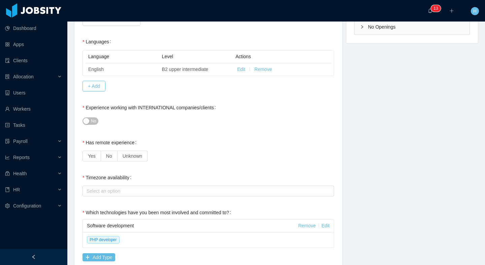
click at [104, 127] on div "No" at bounding box center [209, 121] width 252 height 13
click at [87, 120] on button "No" at bounding box center [91, 121] width 16 height 7
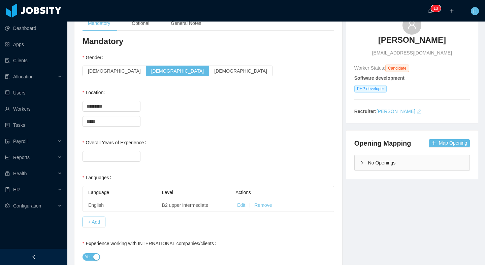
scroll to position [0, 0]
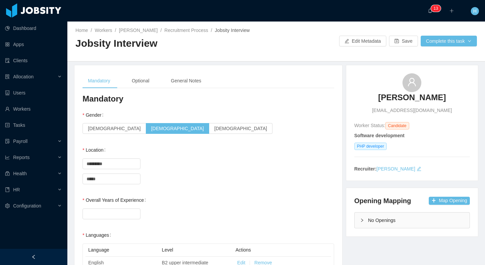
click at [390, 49] on div "Home / Workers / Nepomuceno Garcia / Recruitment Process / Jobsity Interview / …" at bounding box center [276, 42] width 418 height 40
click at [392, 43] on button "Save" at bounding box center [403, 41] width 29 height 11
click at [111, 218] on input "Overall Years of Experience" at bounding box center [111, 214] width 57 height 10
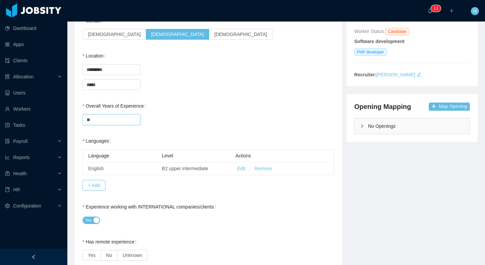
scroll to position [145, 0]
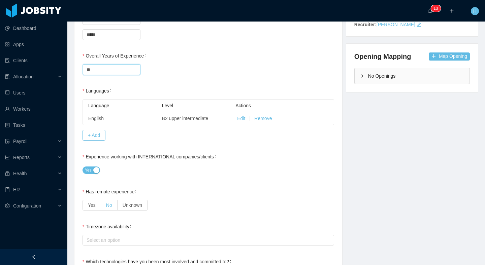
type input "**"
click at [101, 203] on label "No" at bounding box center [109, 205] width 17 height 11
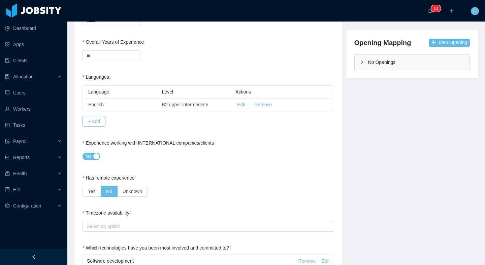
scroll to position [160, 0]
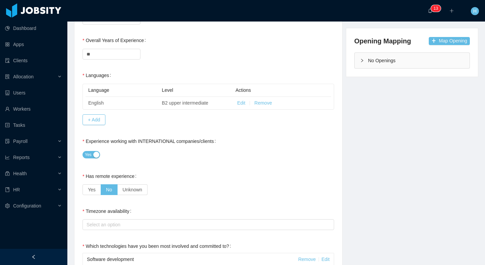
click at [115, 231] on div "Select an option" at bounding box center [209, 224] width 252 height 13
click at [116, 228] on div "Select an option" at bounding box center [208, 225] width 246 height 10
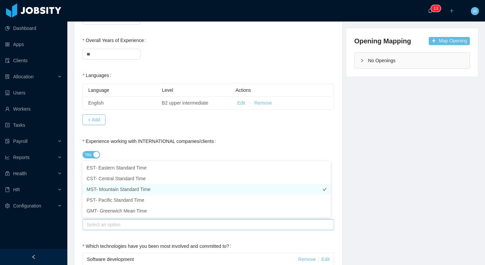
click at [134, 188] on li "MST- Mountain Standard Time" at bounding box center [207, 189] width 248 height 11
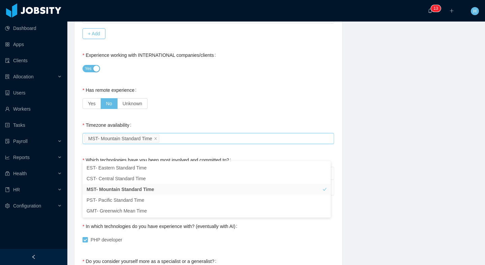
scroll to position [251, 0]
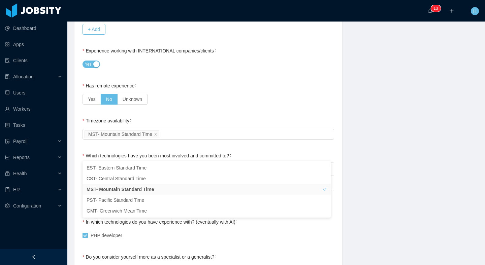
click at [372, 154] on div "**********" at bounding box center [276, 222] width 421 height 816
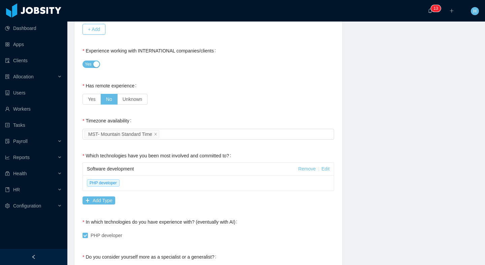
scroll to position [346, 0]
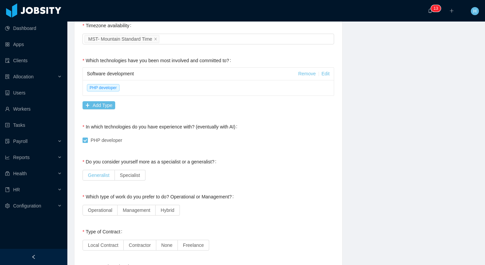
click at [103, 174] on span "Generalist" at bounding box center [99, 175] width 22 height 5
click at [111, 209] on span "Operational" at bounding box center [100, 210] width 24 height 5
click at [148, 241] on label "Contractor" at bounding box center [140, 245] width 32 height 11
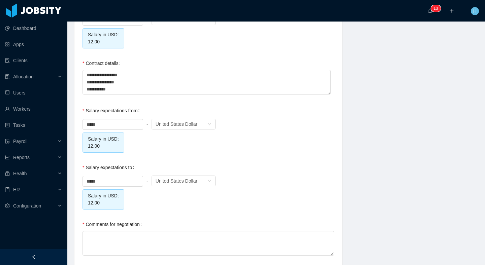
scroll to position [638, 0]
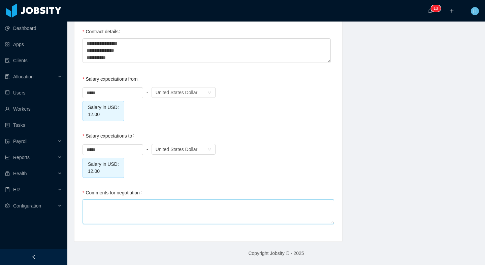
click at [118, 201] on textarea "Comments for negotiation" at bounding box center [209, 212] width 252 height 25
type textarea "*"
type textarea "***"
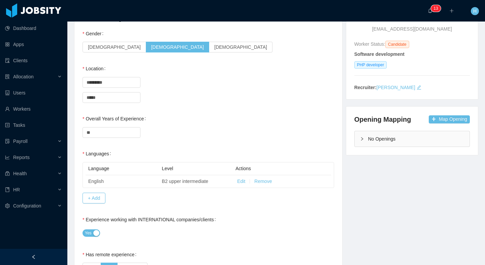
scroll to position [0, 0]
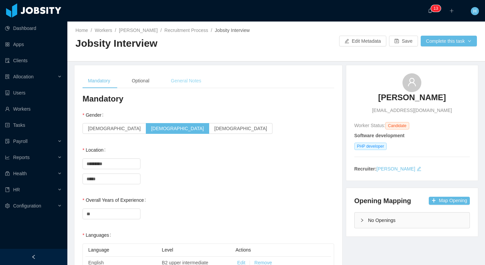
click at [191, 81] on div "General Notes" at bounding box center [185, 80] width 41 height 15
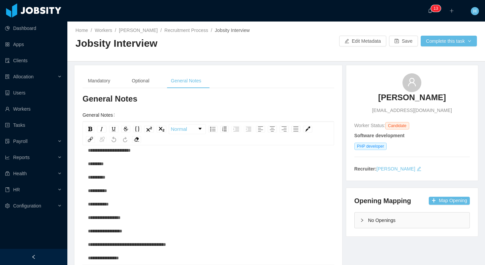
scroll to position [122, 0]
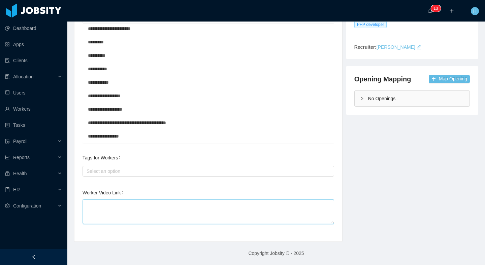
click at [167, 205] on textarea "Worker Video Link" at bounding box center [209, 212] width 252 height 25
click at [105, 205] on textarea "Worker Video Link" at bounding box center [209, 212] width 252 height 25
paste textarea "**********"
type textarea "**********"
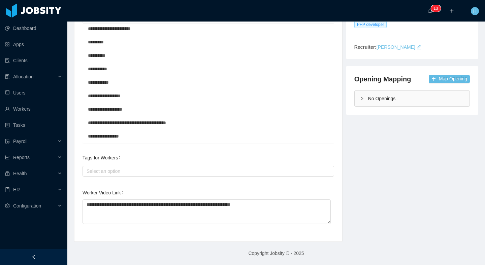
click at [385, 203] on div "**********" at bounding box center [276, 92] width 421 height 299
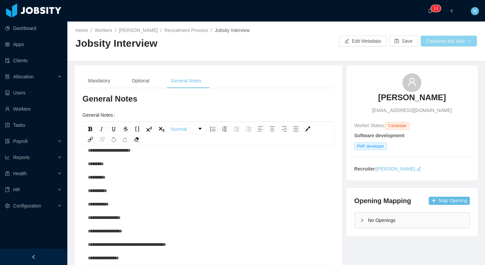
click at [441, 45] on button "Complete this task" at bounding box center [449, 41] width 56 height 11
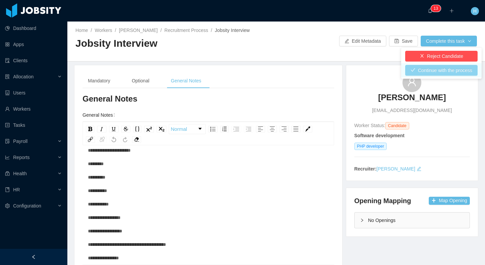
click at [428, 68] on button "Continue with the process" at bounding box center [441, 70] width 72 height 11
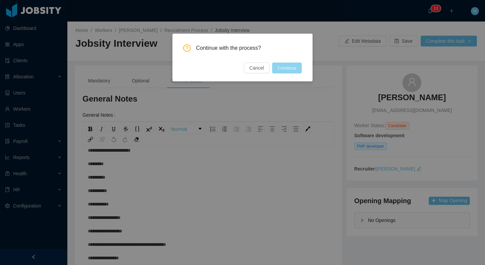
click at [289, 68] on button "Continue" at bounding box center [287, 68] width 30 height 11
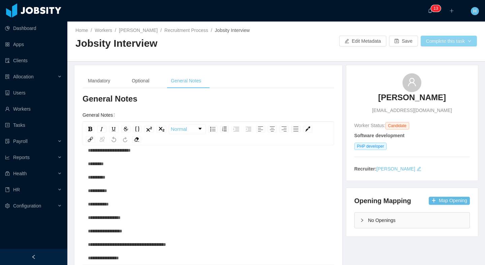
click at [446, 43] on button "Complete this task" at bounding box center [449, 41] width 56 height 11
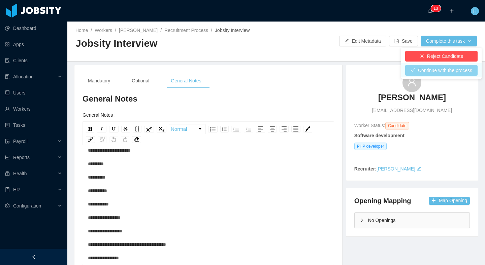
click at [436, 69] on button "Continue with the process" at bounding box center [441, 70] width 72 height 11
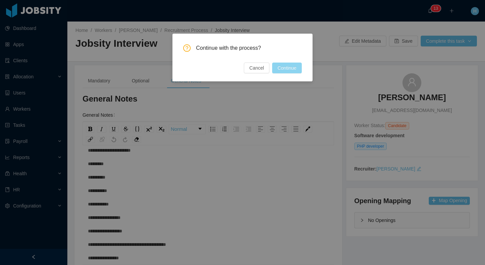
click at [281, 71] on button "Continue" at bounding box center [287, 68] width 30 height 11
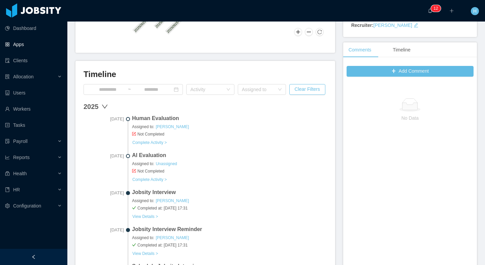
scroll to position [222, 0]
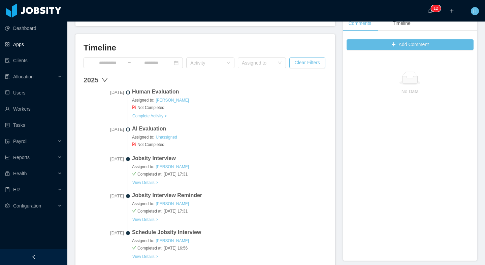
scroll to position [180, 0]
